Goal: Communication & Community: Answer question/provide support

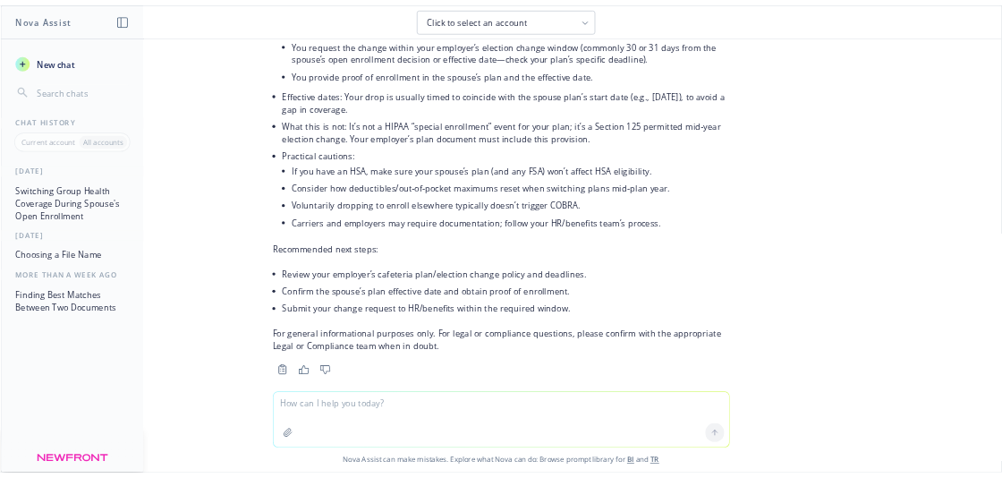
scroll to position [274, 0]
